Goal: Task Accomplishment & Management: Manage account settings

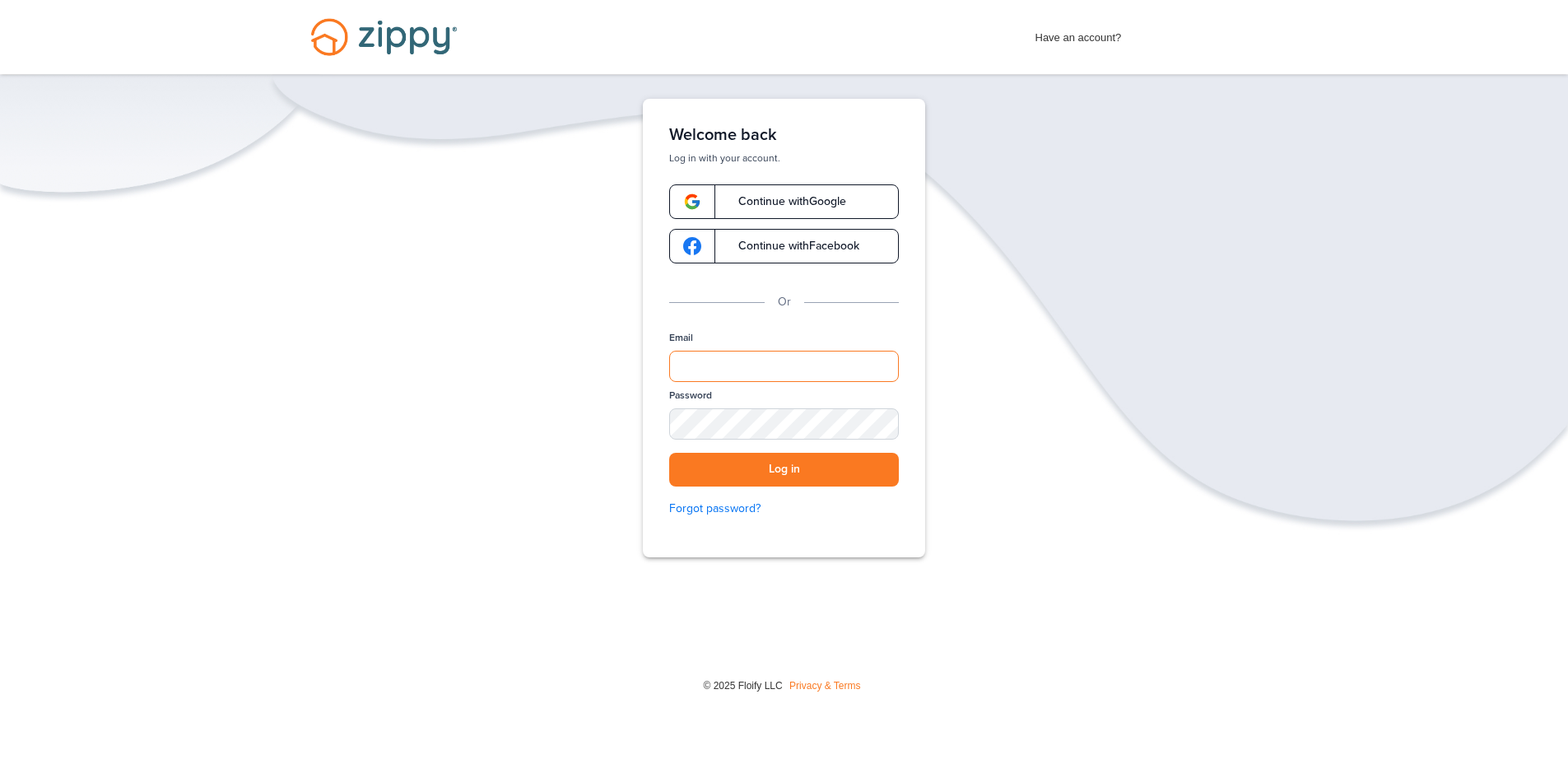
click at [709, 368] on input "Email" at bounding box center [784, 366] width 230 height 31
type input "**********"
click at [876, 418] on div "SHOW" at bounding box center [878, 425] width 36 height 16
click at [761, 463] on button "Log in" at bounding box center [784, 470] width 230 height 33
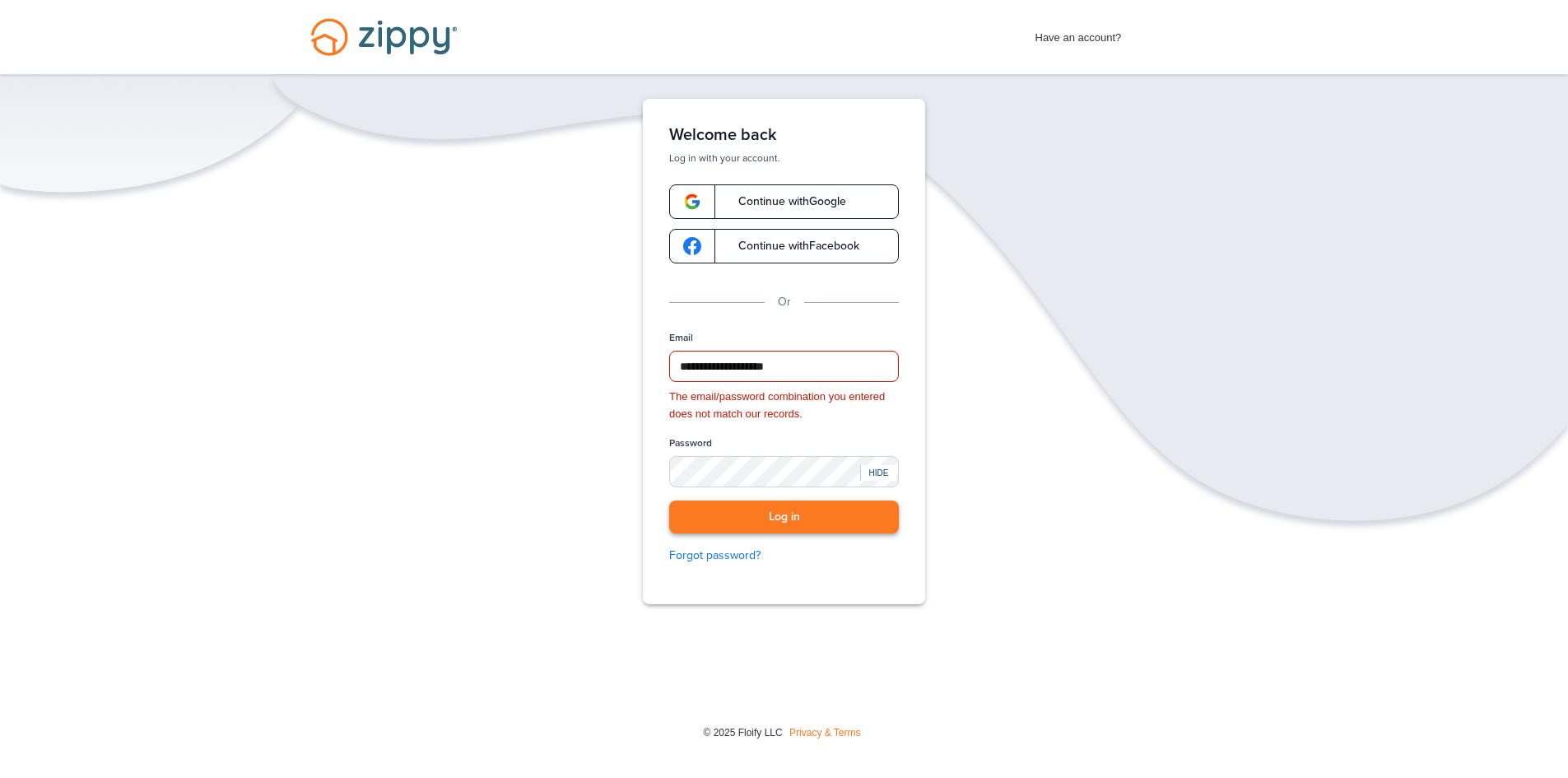
click at [774, 521] on button "Log in" at bounding box center [784, 517] width 230 height 33
click at [787, 512] on button "Log in" at bounding box center [784, 517] width 230 height 33
click at [875, 472] on div "HIDE" at bounding box center [878, 473] width 36 height 16
click at [881, 470] on div "SHOW" at bounding box center [878, 473] width 36 height 16
click at [769, 517] on button "Log in" at bounding box center [784, 517] width 230 height 33
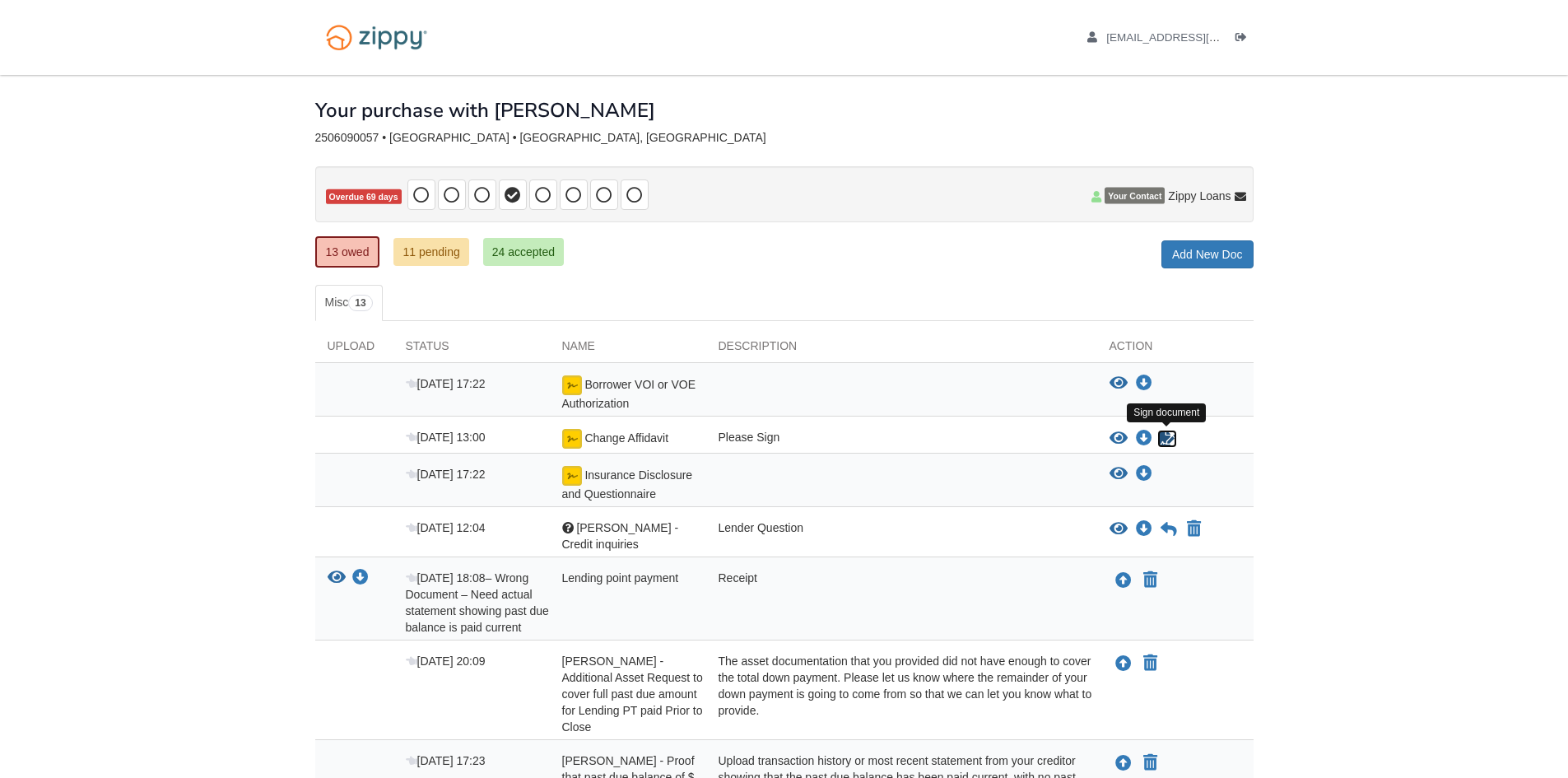
click at [1163, 438] on icon "Sign Form" at bounding box center [1167, 439] width 18 height 17
